Goal: Task Accomplishment & Management: Manage account settings

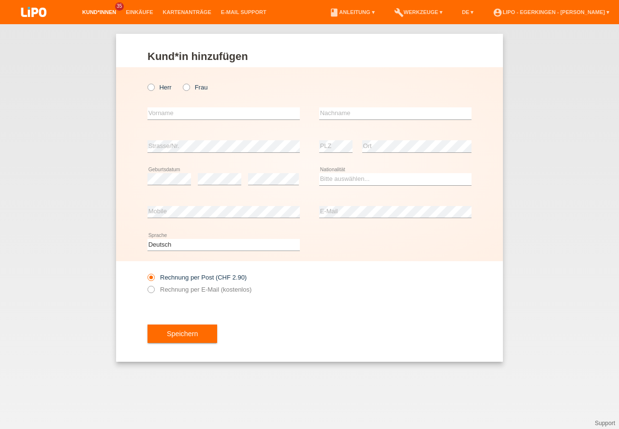
click at [98, 11] on link "Kund*innen" at bounding box center [99, 12] width 44 height 6
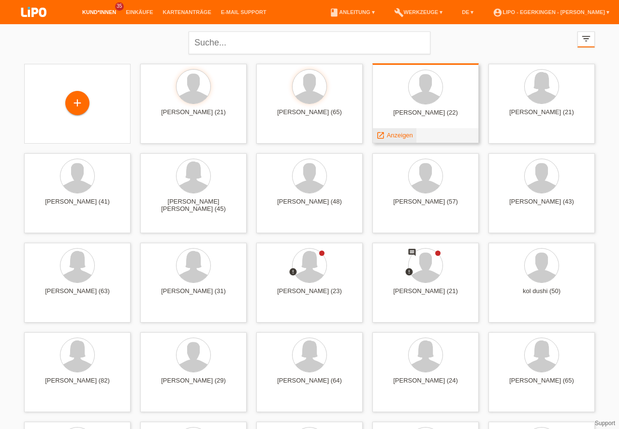
click at [392, 140] on div "launch Anzeigen" at bounding box center [395, 135] width 44 height 15
click at [392, 137] on span "Anzeigen" at bounding box center [400, 135] width 26 height 7
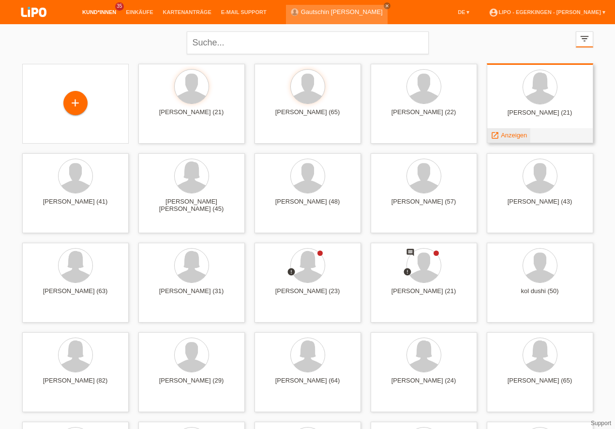
click at [507, 134] on span "Anzeigen" at bounding box center [514, 135] width 26 height 7
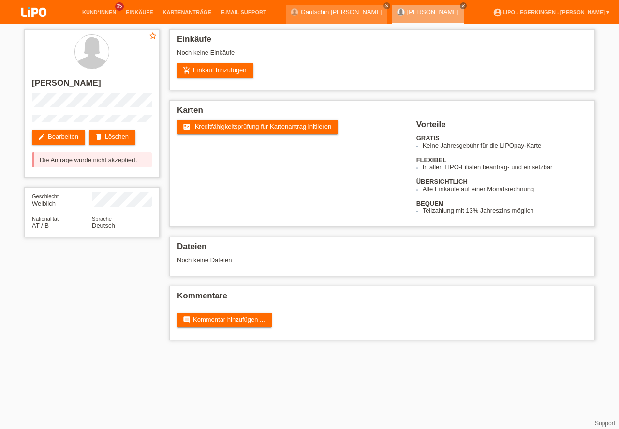
click at [110, 20] on li "Kund*innen 35" at bounding box center [99, 12] width 44 height 25
click at [111, 18] on li "Kund*innen 35" at bounding box center [99, 12] width 44 height 25
click at [111, 14] on link "Kund*innen" at bounding box center [99, 12] width 44 height 6
